Goal: Task Accomplishment & Management: Use online tool/utility

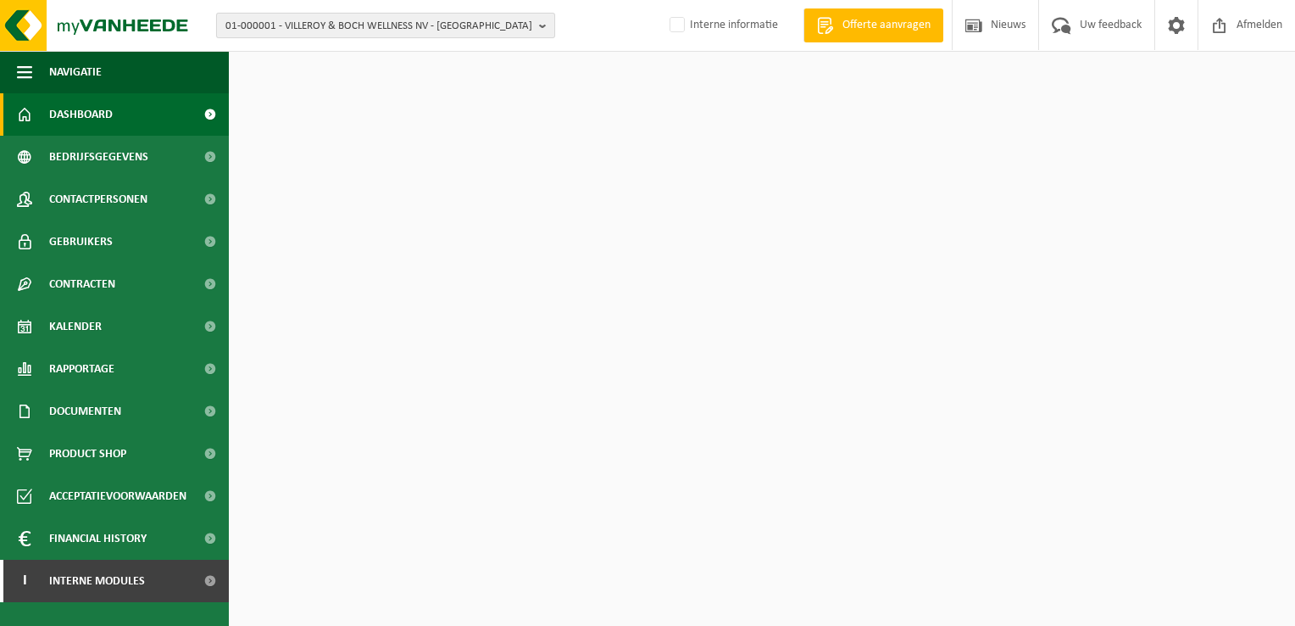
click at [544, 27] on b "button" at bounding box center [546, 26] width 15 height 24
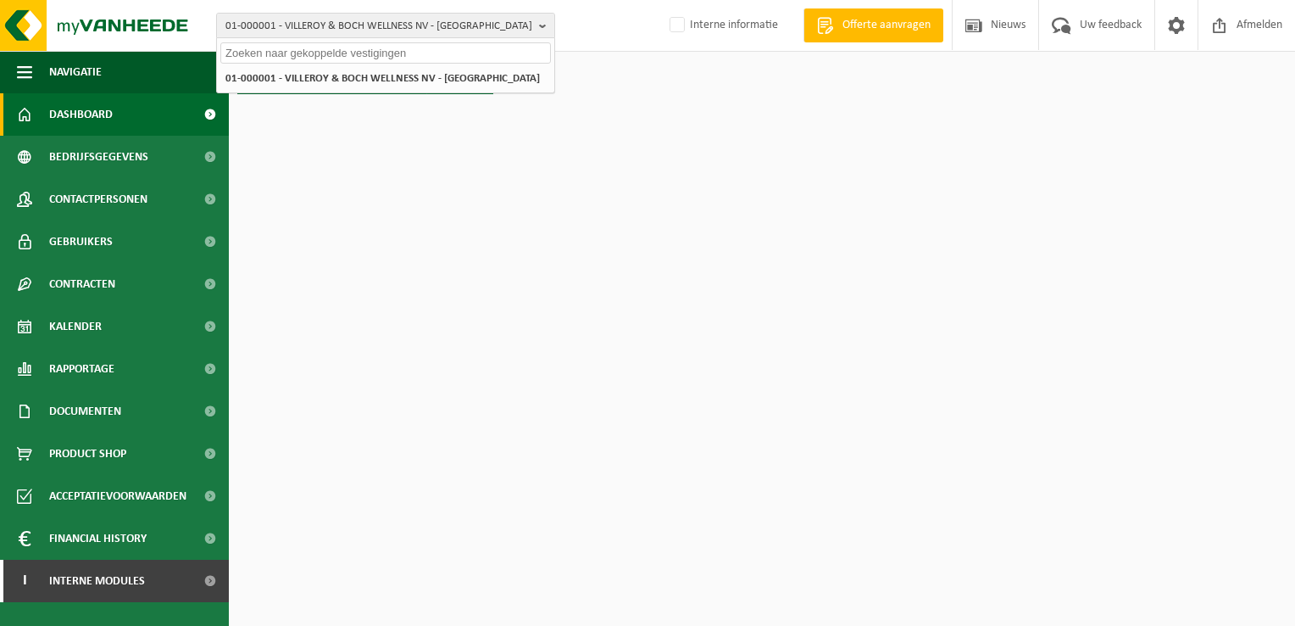
click at [484, 49] on input "text" at bounding box center [385, 52] width 331 height 21
paste input "01-000309"
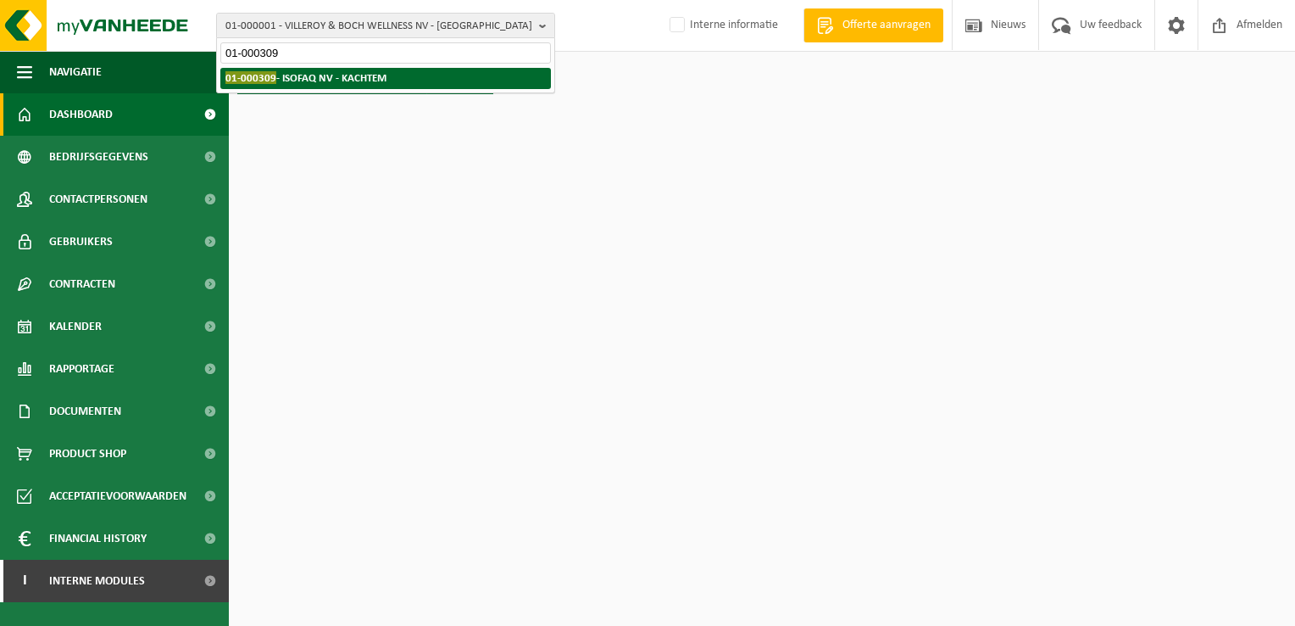
type input "01-000309"
click at [381, 81] on strong "01-000309 - ISOFAQ NV - KACHTEM" at bounding box center [305, 77] width 161 height 13
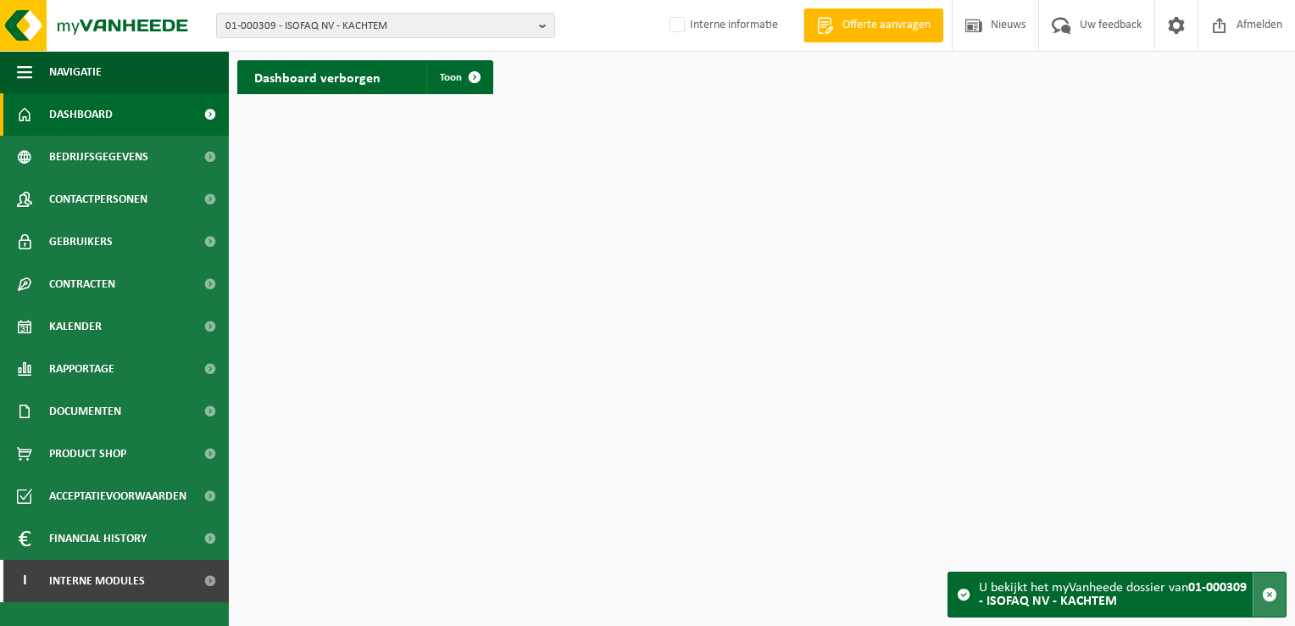
click at [1265, 594] on span "button" at bounding box center [1269, 594] width 15 height 15
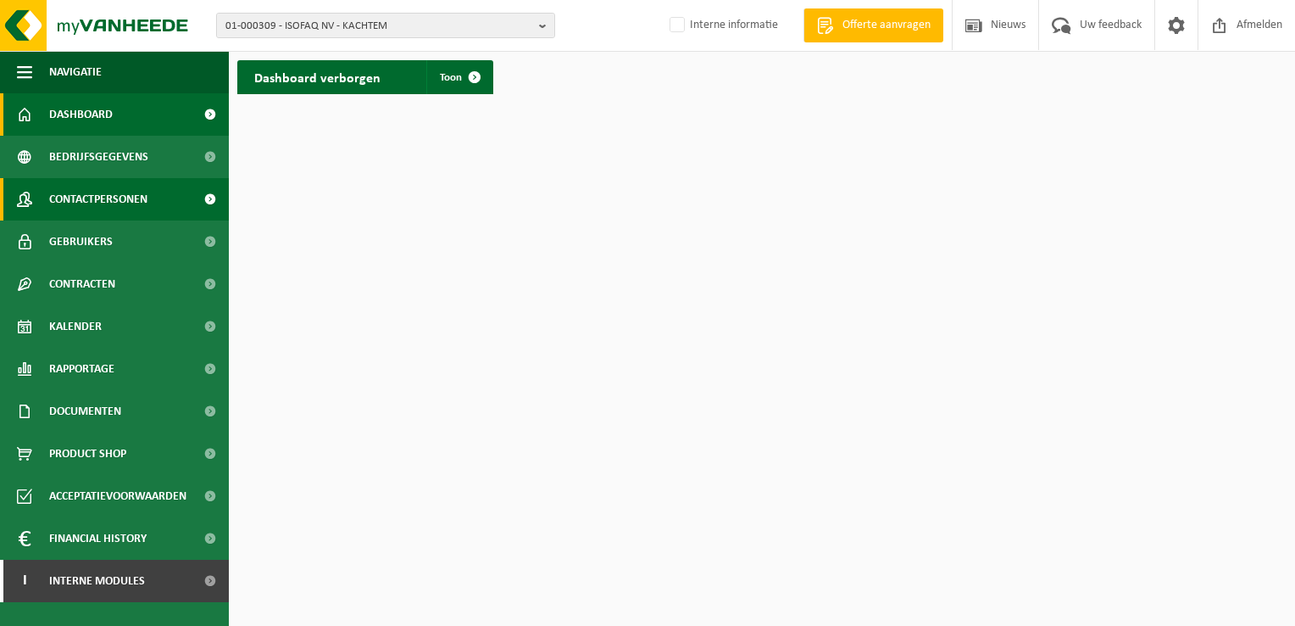
click at [116, 198] on span "Contactpersonen" at bounding box center [98, 199] width 98 height 42
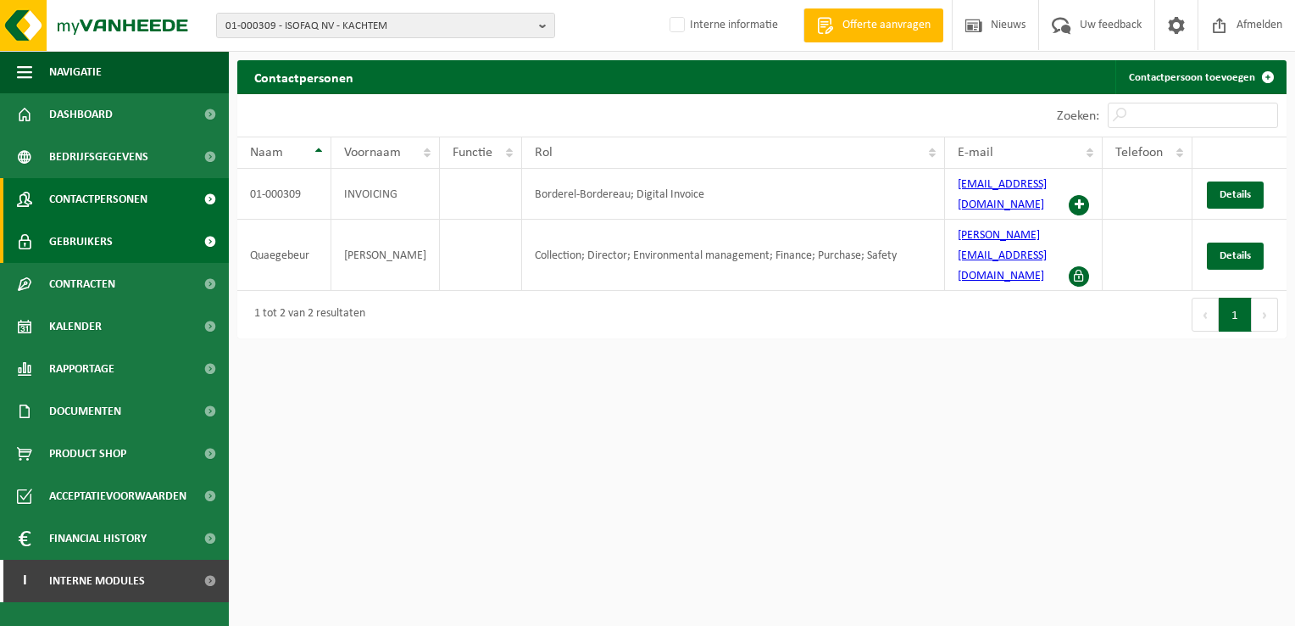
click at [95, 239] on span "Gebruikers" at bounding box center [81, 241] width 64 height 42
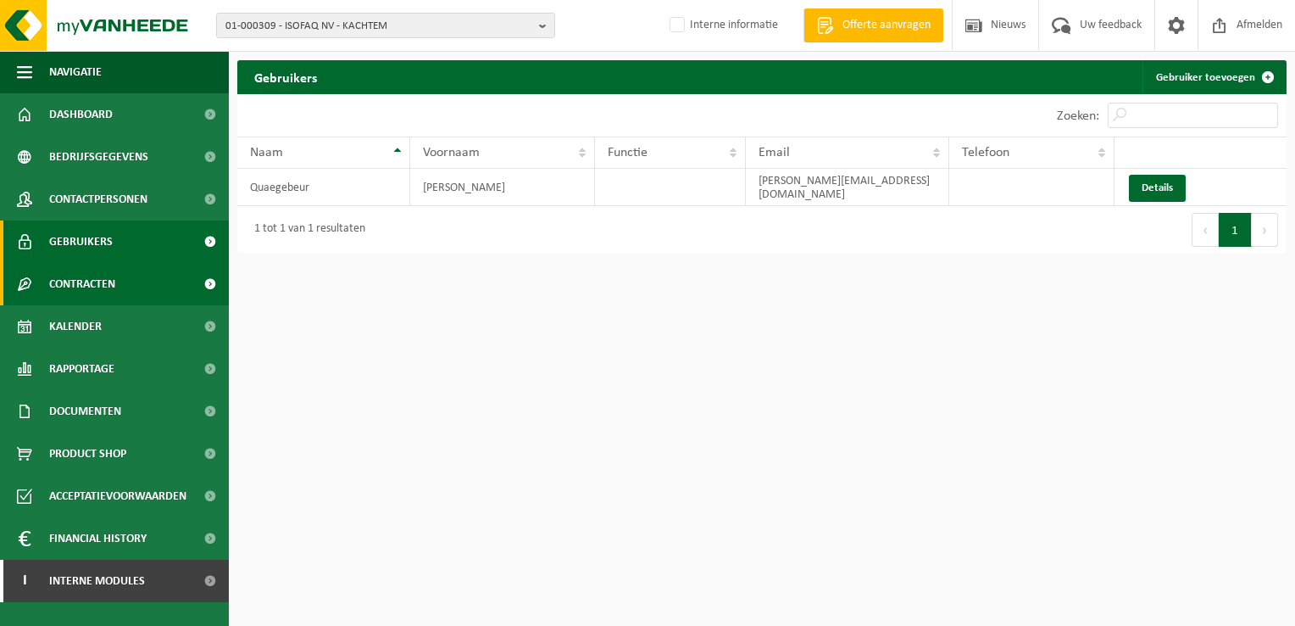
click at [88, 287] on span "Contracten" at bounding box center [82, 284] width 66 height 42
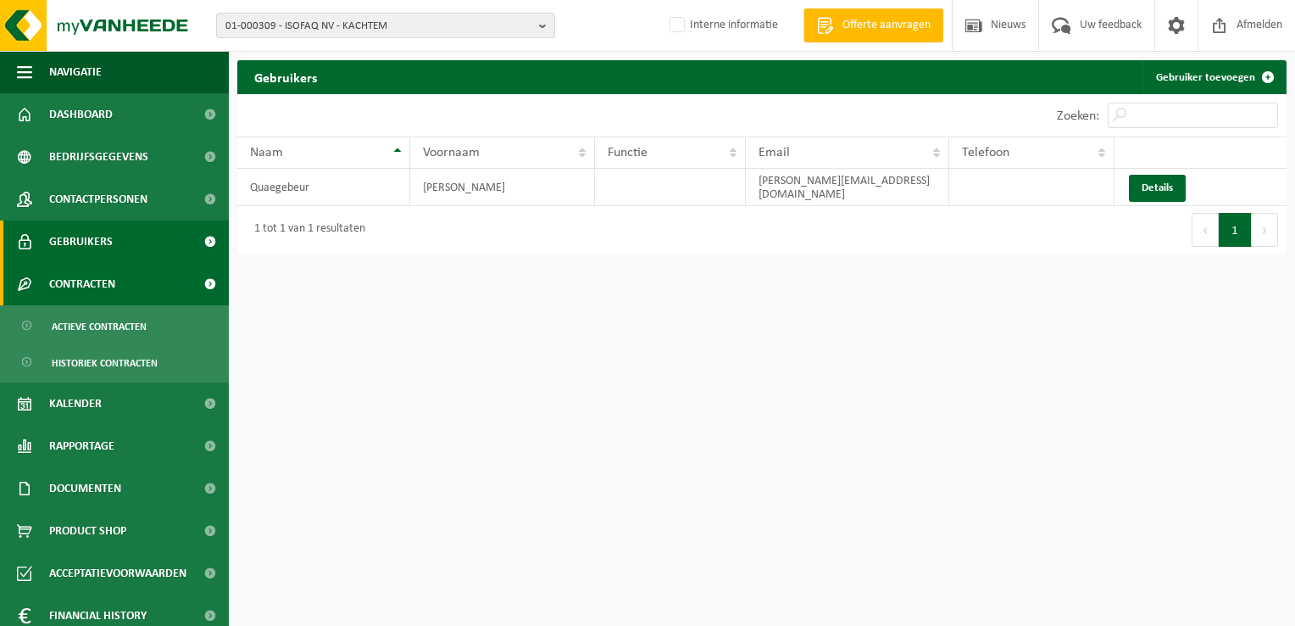
click at [92, 287] on span "Contracten" at bounding box center [82, 284] width 66 height 42
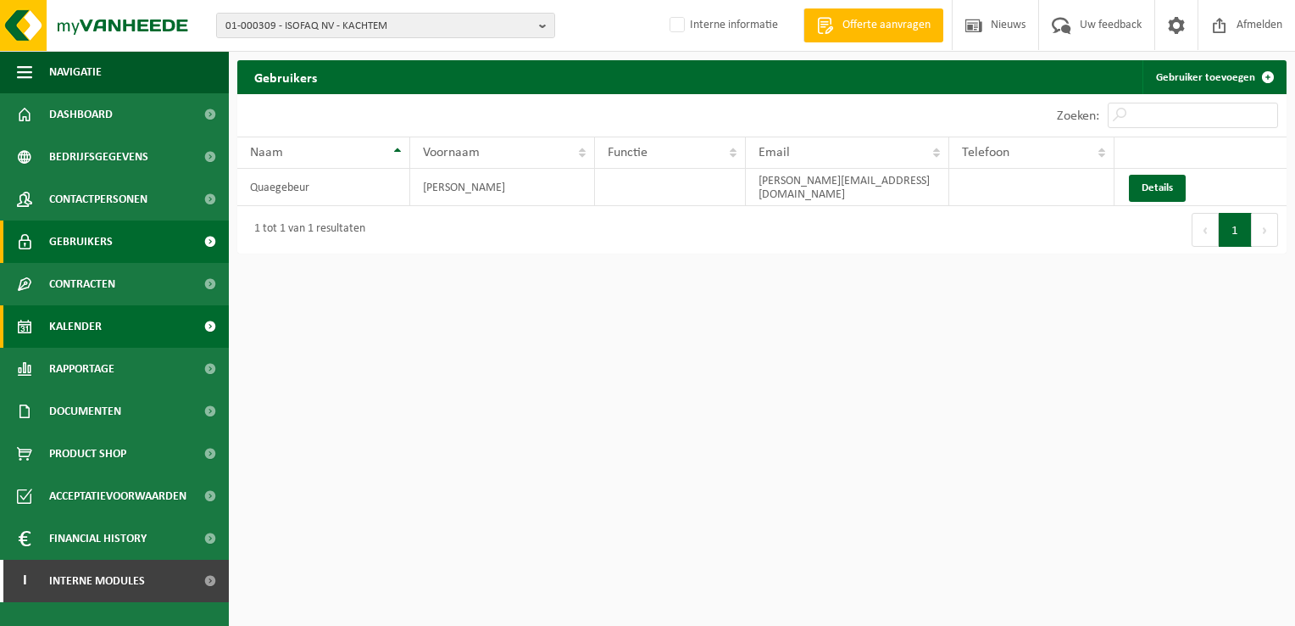
click at [80, 325] on span "Kalender" at bounding box center [75, 326] width 53 height 42
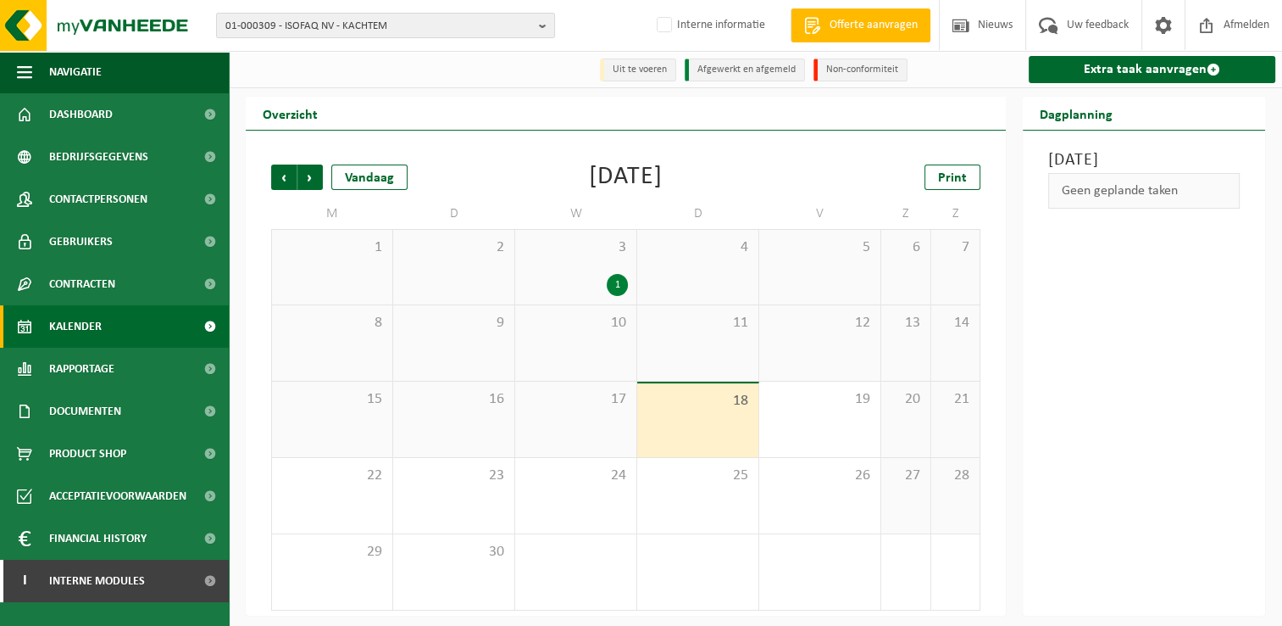
click at [80, 325] on span "Kalender" at bounding box center [75, 326] width 53 height 42
click at [81, 366] on span "Rapportage" at bounding box center [81, 369] width 65 height 42
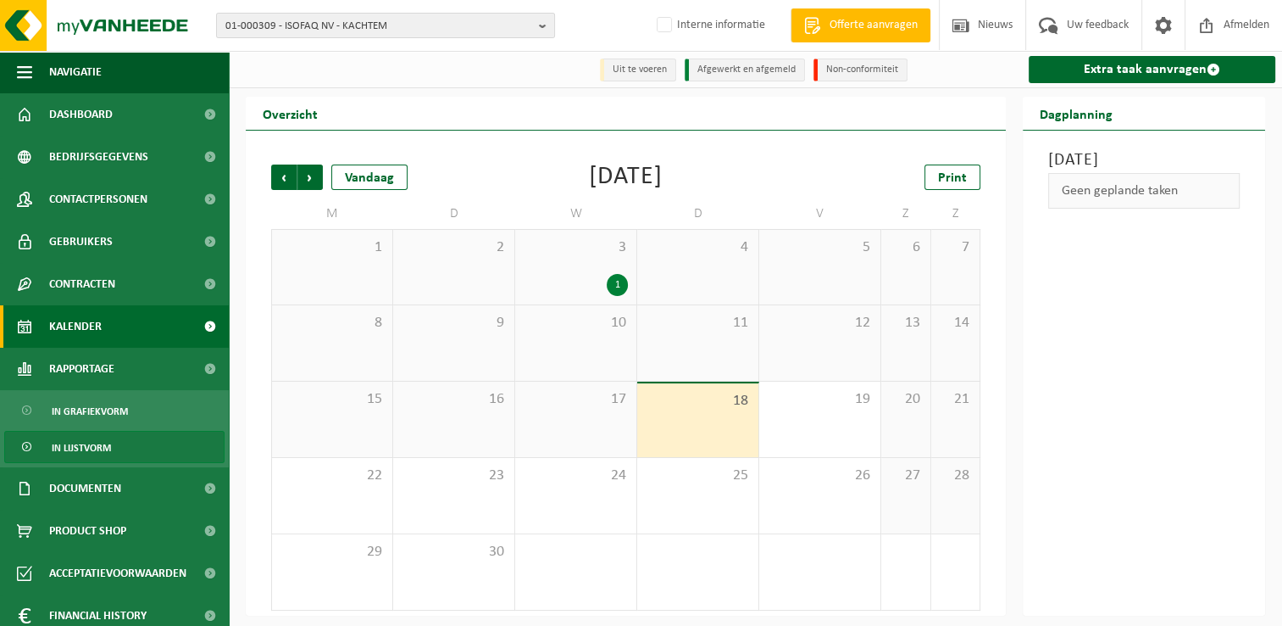
click at [87, 444] on span "In lijstvorm" at bounding box center [81, 447] width 59 height 32
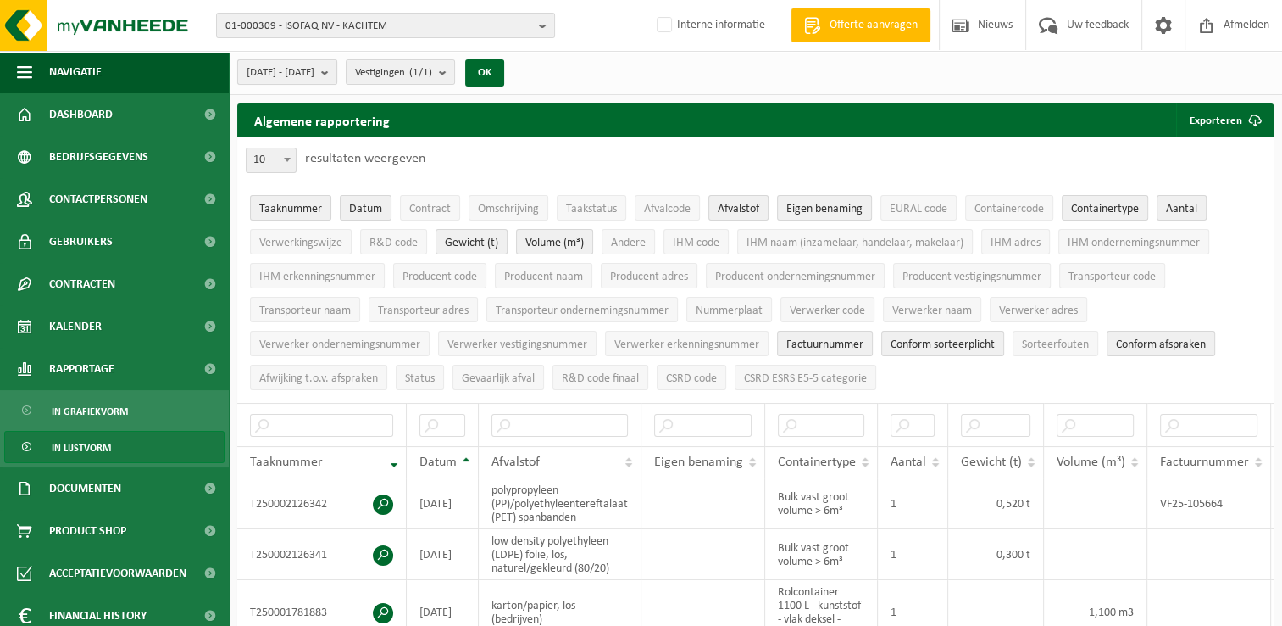
click at [314, 77] on span "[DATE] - [DATE]" at bounding box center [281, 72] width 68 height 25
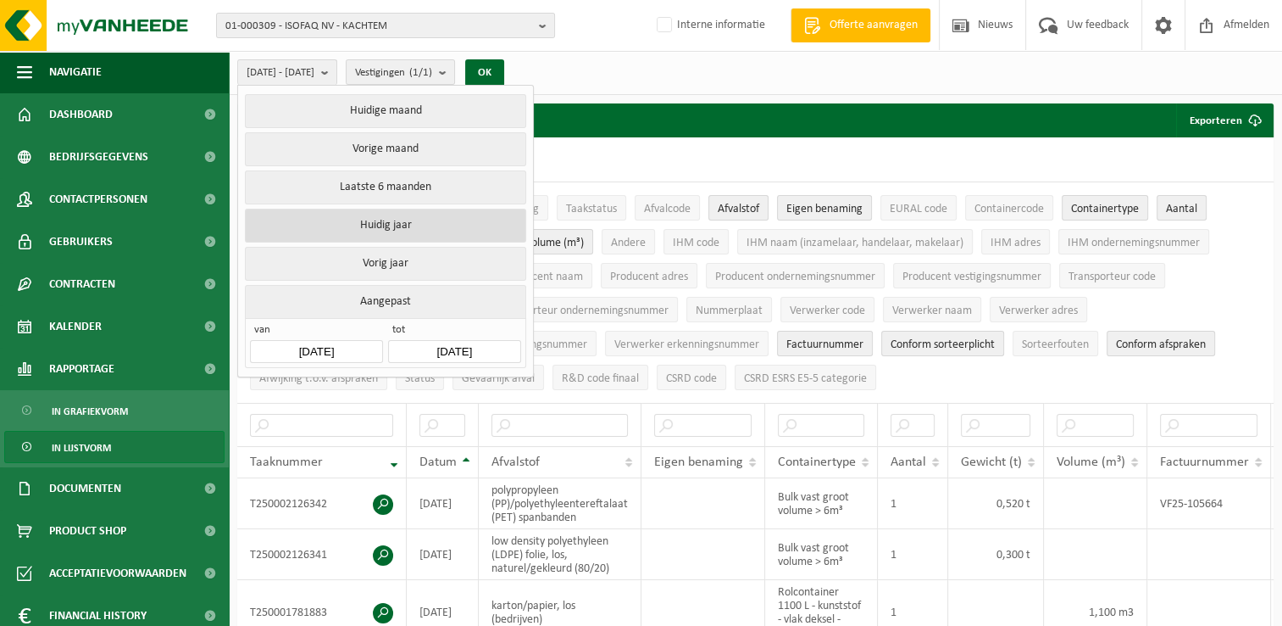
click at [384, 227] on button "Huidig jaar" at bounding box center [385, 226] width 281 height 34
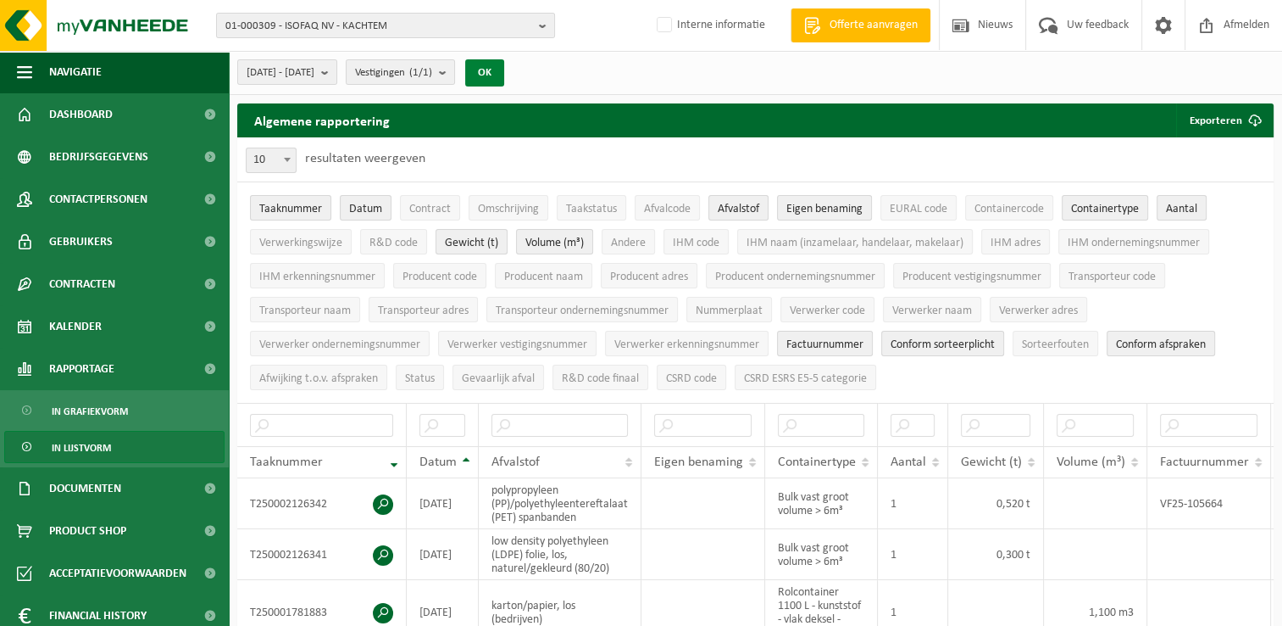
click at [504, 65] on button "OK" at bounding box center [484, 72] width 39 height 27
click at [17, 70] on span "button" at bounding box center [24, 72] width 15 height 42
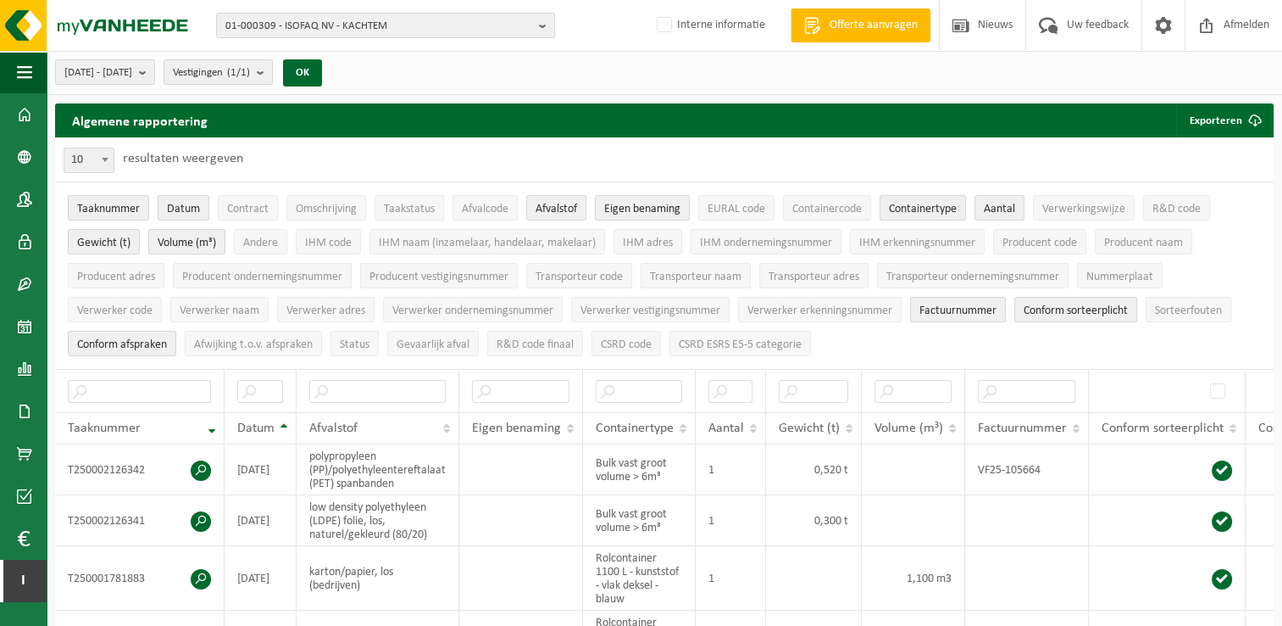
click at [654, 198] on button "Eigen benaming" at bounding box center [642, 207] width 95 height 25
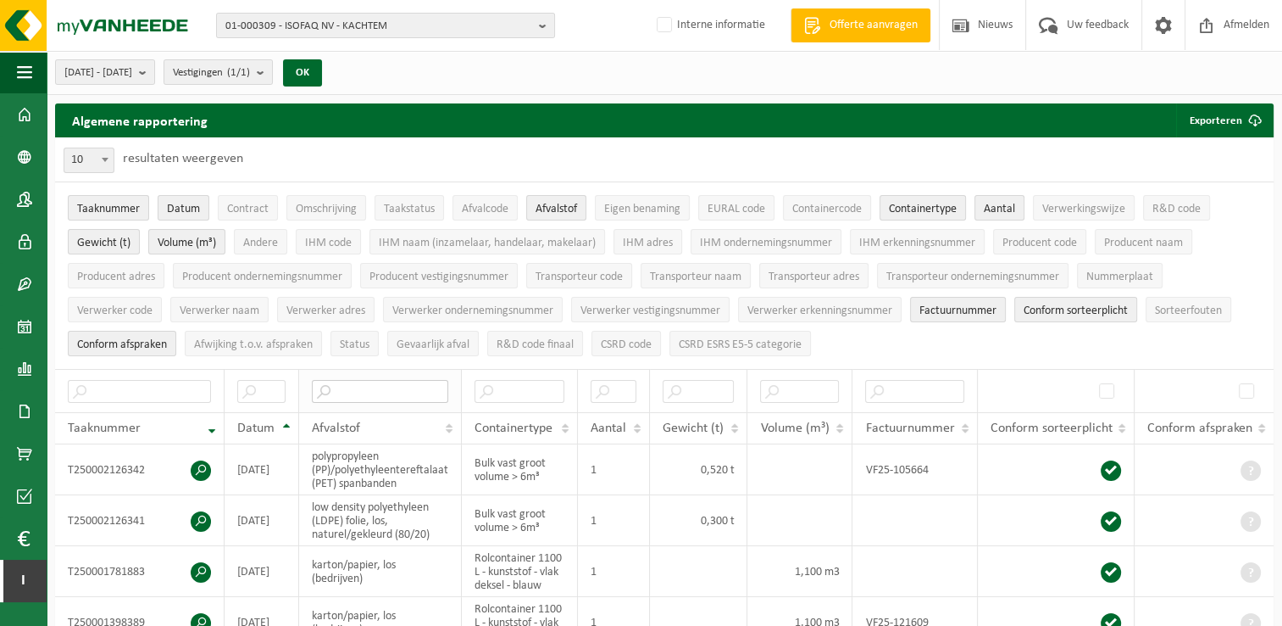
click at [387, 383] on input "text" at bounding box center [380, 391] width 136 height 23
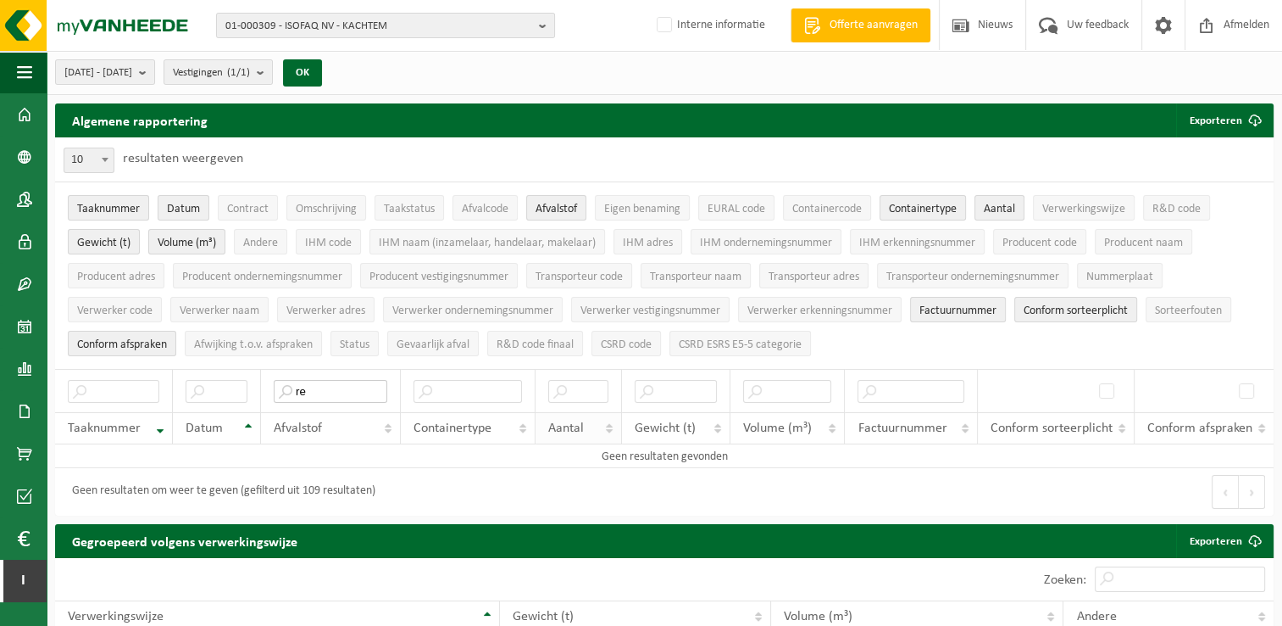
type input "r"
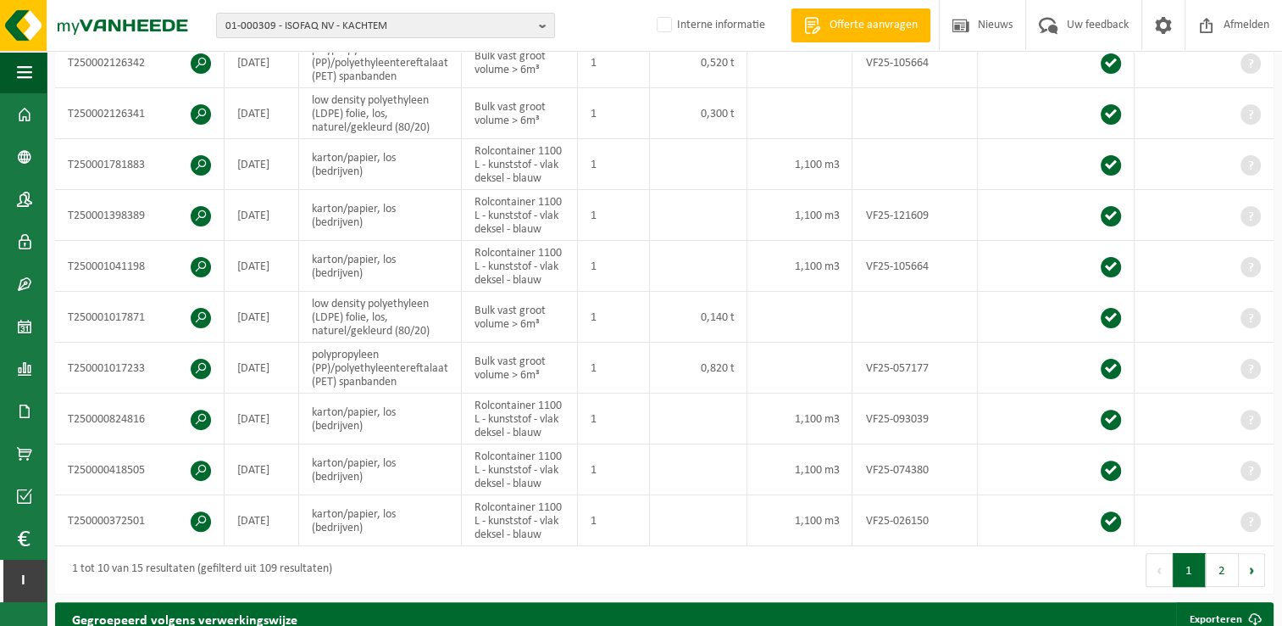
scroll to position [441, 0]
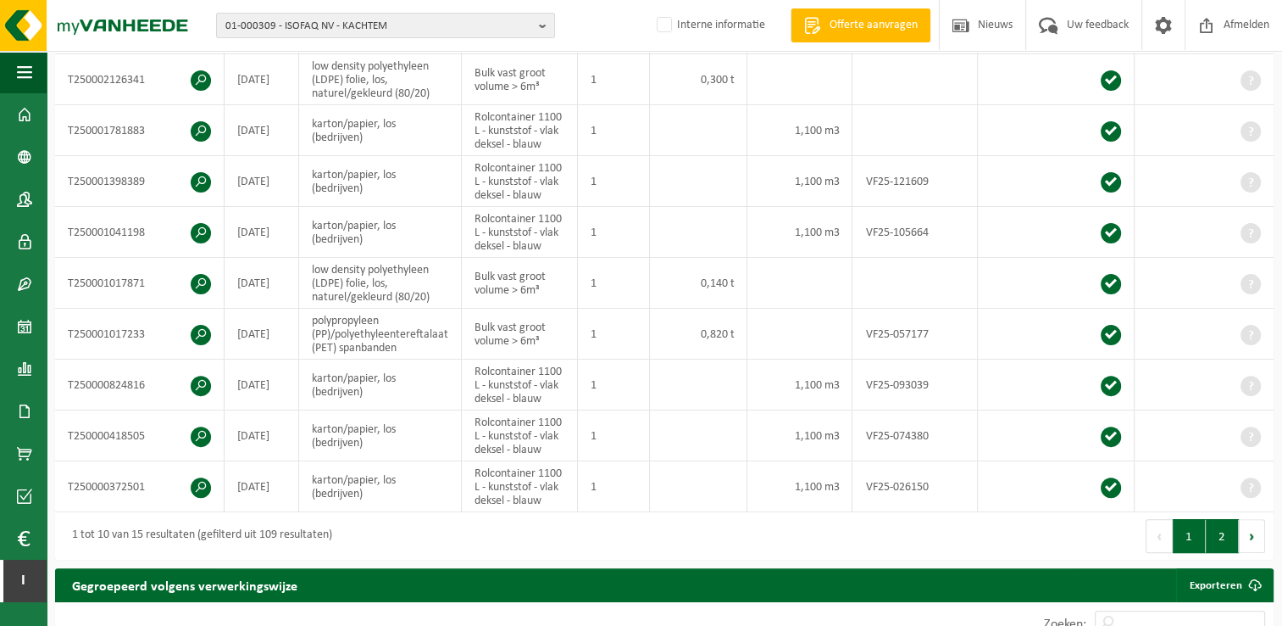
click at [1212, 534] on button "2" at bounding box center [1222, 536] width 33 height 34
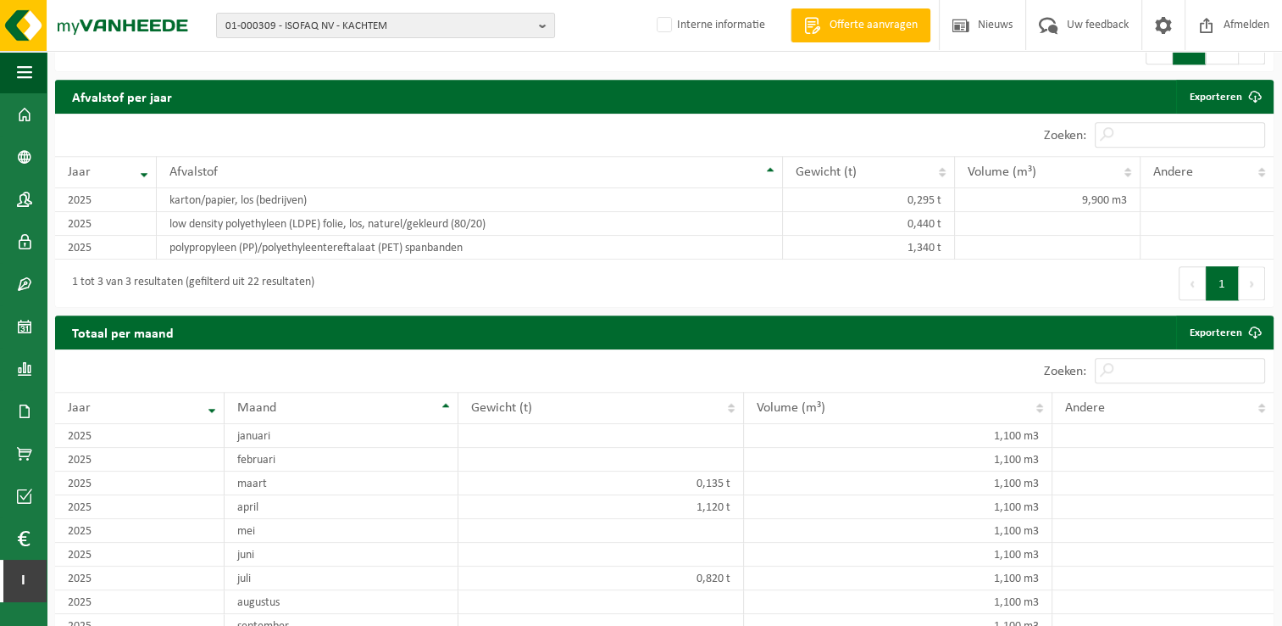
scroll to position [1345, 0]
